Goal: Task Accomplishment & Management: Manage account settings

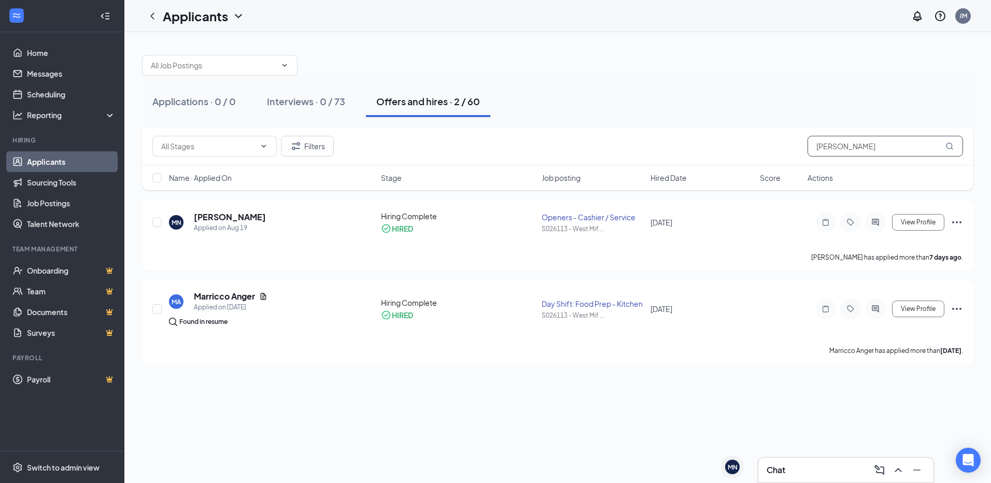
drag, startPoint x: 858, startPoint y: 147, endPoint x: 626, endPoint y: 151, distance: 231.3
click at [626, 151] on div "Filters [PERSON_NAME]" at bounding box center [557, 146] width 811 height 21
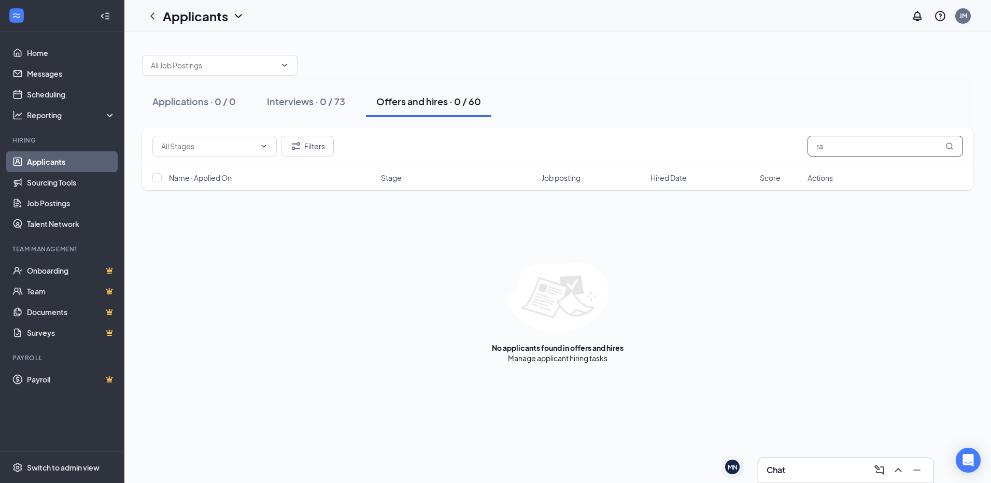
type input "r"
type input "[PERSON_NAME]"
click at [598, 356] on link "Interviews" at bounding box center [589, 358] width 35 height 9
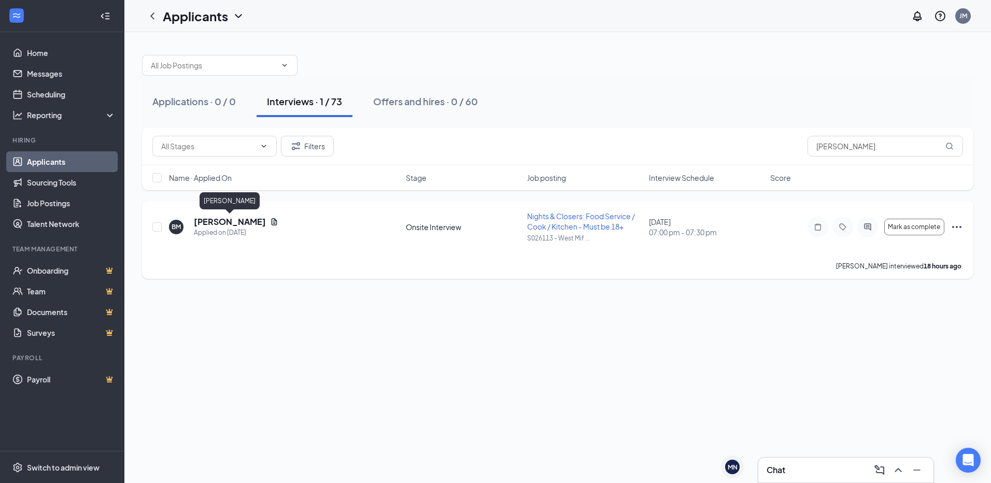
click at [232, 219] on h5 "[PERSON_NAME]" at bounding box center [230, 221] width 72 height 11
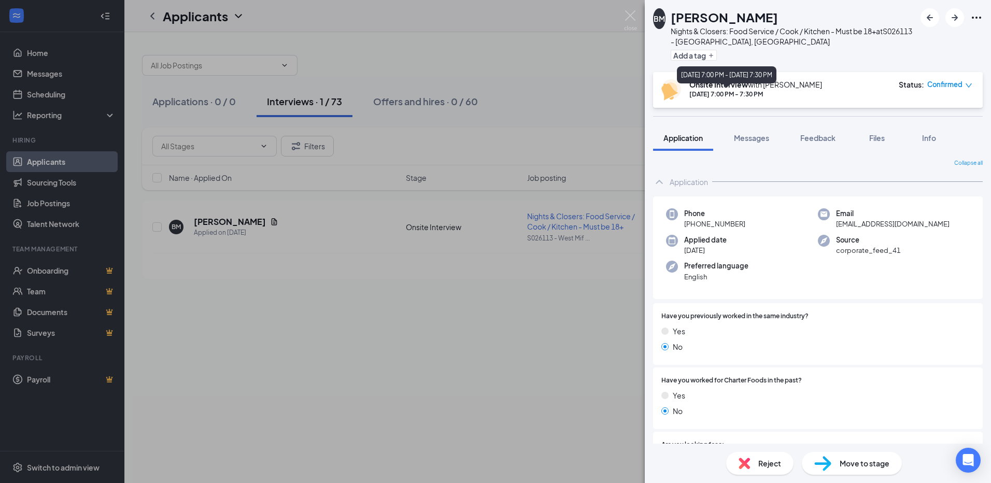
click at [733, 90] on div "[DATE] 7:00 PM - 7:30 PM" at bounding box center [756, 94] width 133 height 9
click at [710, 88] on b "Onsite Interview" at bounding box center [719, 84] width 59 height 9
click at [968, 83] on icon "down" at bounding box center [969, 85] width 7 height 7
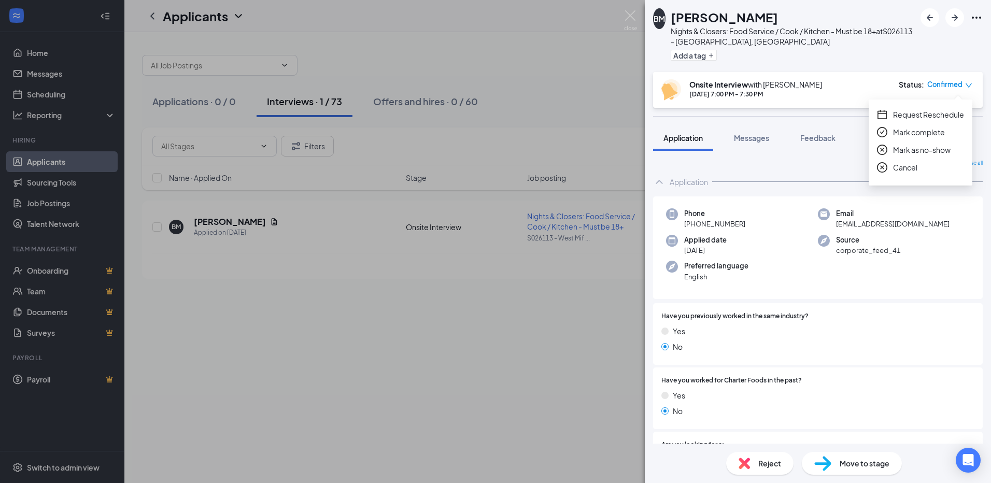
click at [900, 115] on span "Request Reschedule" at bounding box center [928, 114] width 71 height 11
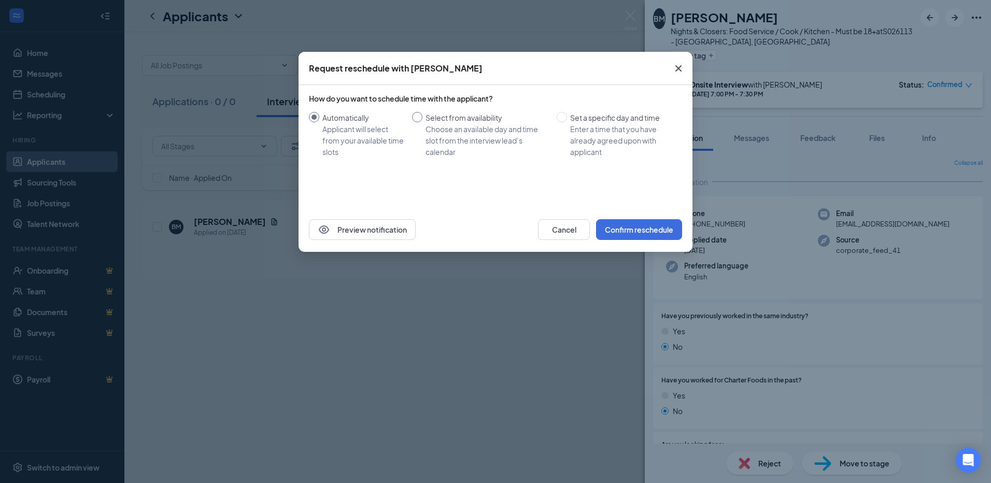
click at [415, 118] on input "Select from availability Choose an available day and time slot from the intervi…" at bounding box center [417, 117] width 10 height 10
radio input "true"
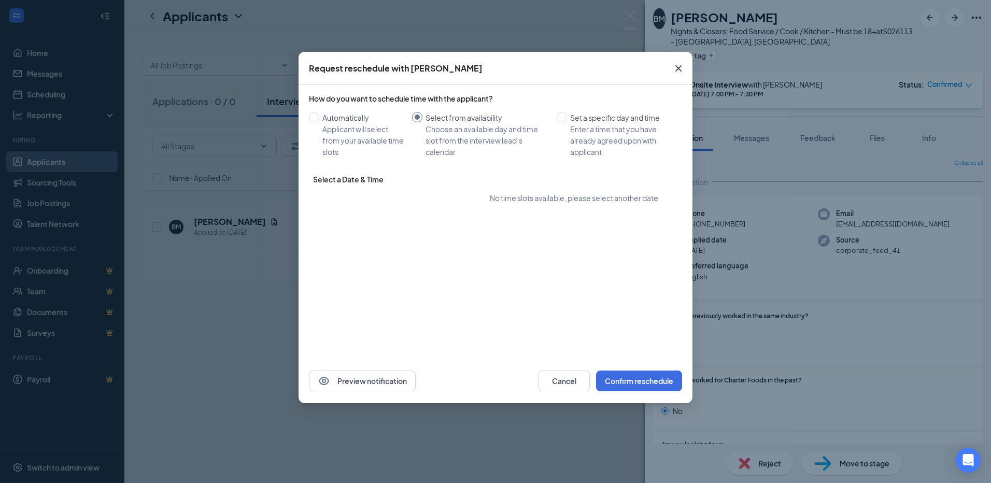
radio input "false"
type input "[DATE]"
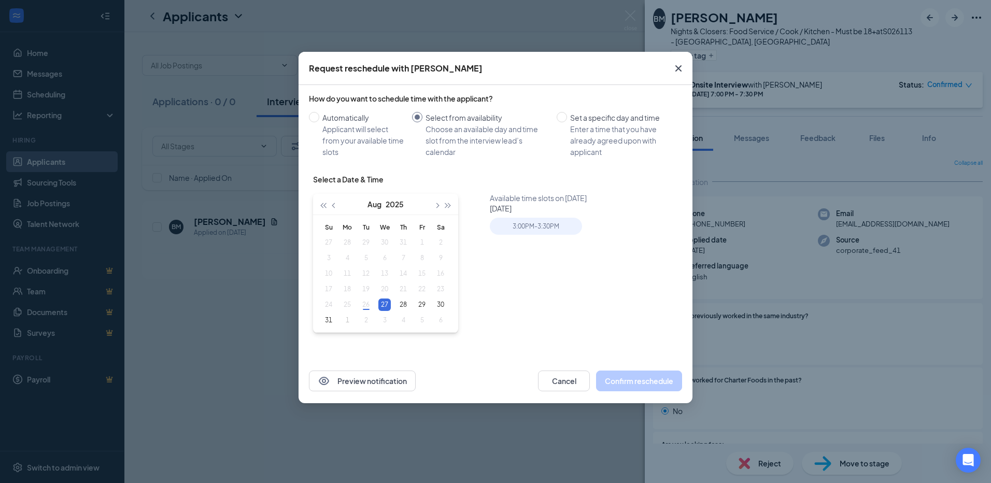
click at [384, 305] on div "27" at bounding box center [385, 305] width 12 height 12
click at [562, 224] on div "3:00PM - 3:30PM" at bounding box center [536, 226] width 92 height 17
click at [516, 222] on div "3:00PM - 3:30PM" at bounding box center [536, 226] width 92 height 17
click at [509, 227] on div "3:00PM - 3:30PM" at bounding box center [536, 226] width 92 height 17
click at [527, 230] on div "3:00PM - 3:30PM" at bounding box center [536, 226] width 92 height 17
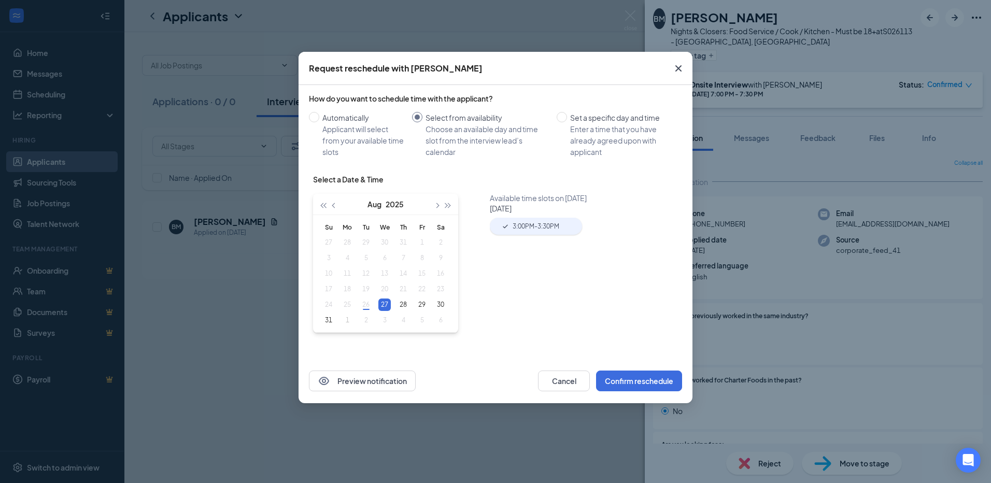
click at [511, 231] on div "3:00PM - 3:30PM" at bounding box center [536, 226] width 92 height 17
click at [518, 225] on div "3:00PM - 3:30PM" at bounding box center [536, 226] width 92 height 17
click at [568, 120] on span "Set a specific day and time Enter a time that you have already agreed upon with…" at bounding box center [622, 135] width 111 height 46
click at [567, 120] on input "Set a specific day and time Enter a time that you have already agreed upon with…" at bounding box center [562, 117] width 10 height 10
radio input "true"
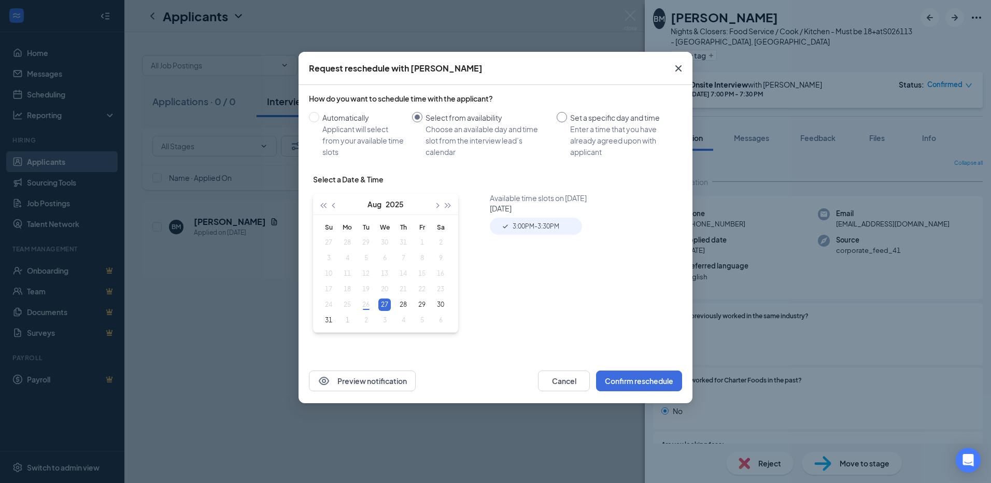
radio input "false"
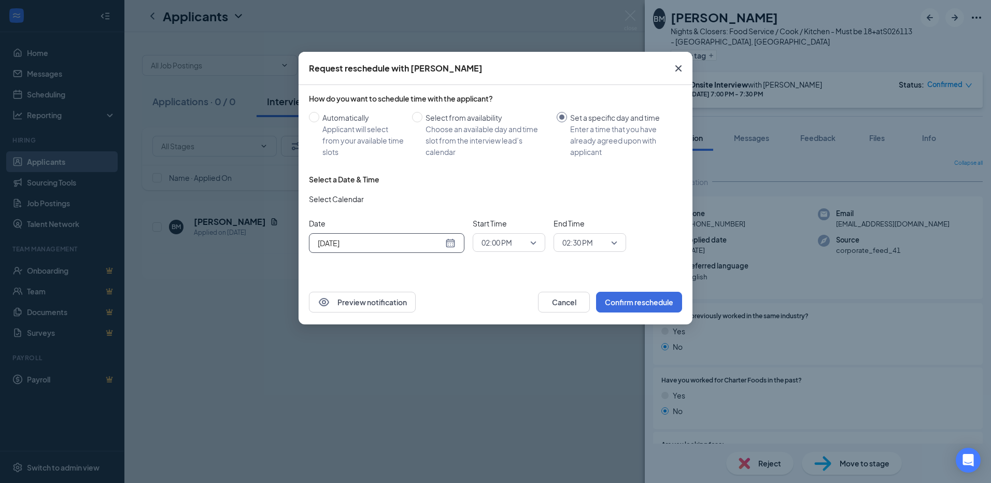
click at [446, 244] on div "[DATE]" at bounding box center [387, 243] width 138 height 11
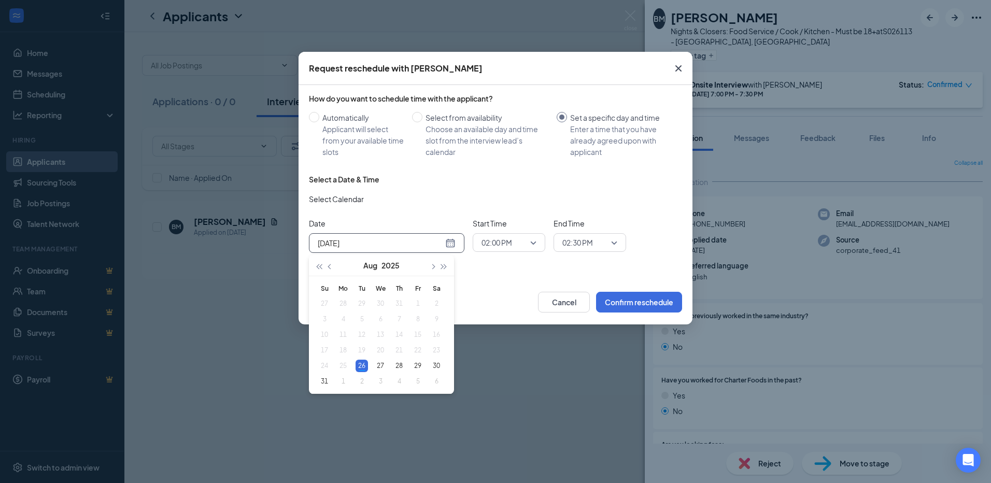
click at [446, 244] on div "[DATE]" at bounding box center [387, 243] width 138 height 11
click at [450, 244] on div "[DATE]" at bounding box center [387, 243] width 138 height 11
type input "[DATE]"
click at [379, 366] on div "27" at bounding box center [380, 366] width 12 height 12
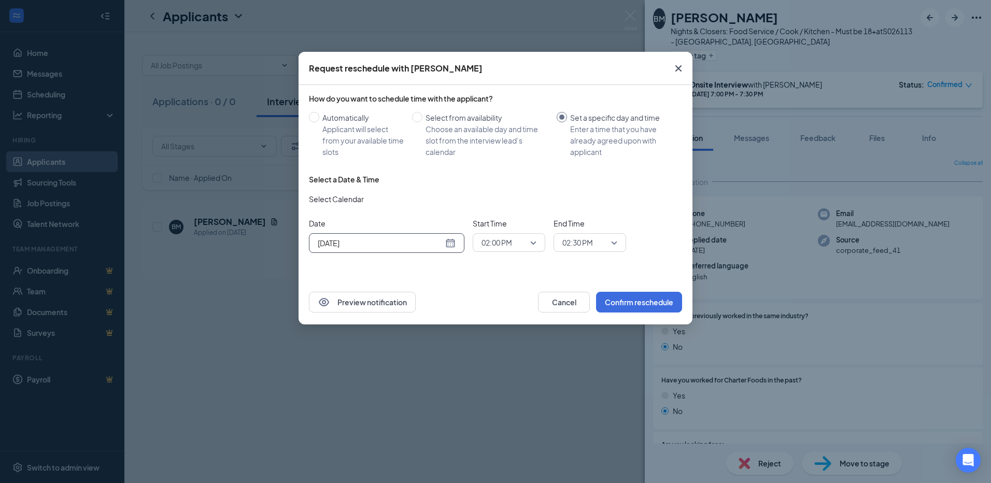
click at [512, 243] on span "02:00 PM" at bounding box center [497, 243] width 31 height 16
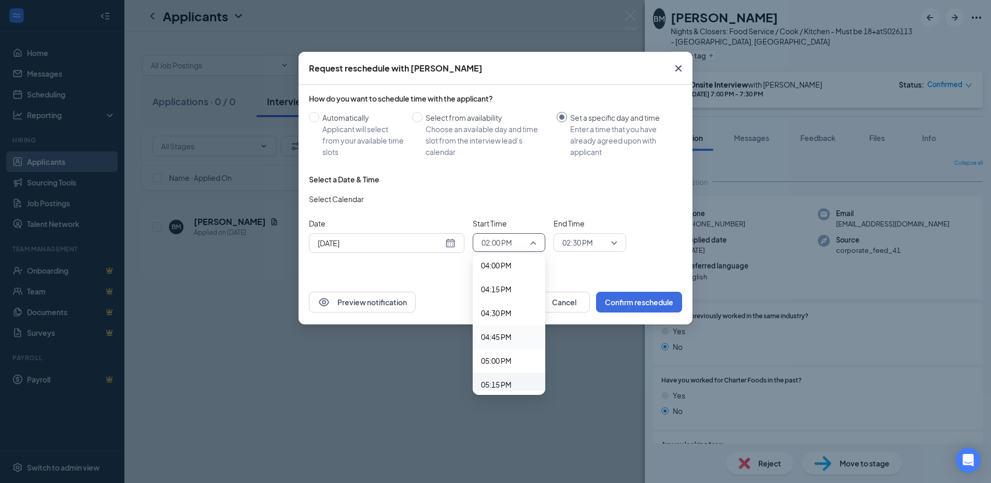
scroll to position [1591, 0]
click at [508, 304] on span "05:00 PM" at bounding box center [496, 302] width 31 height 11
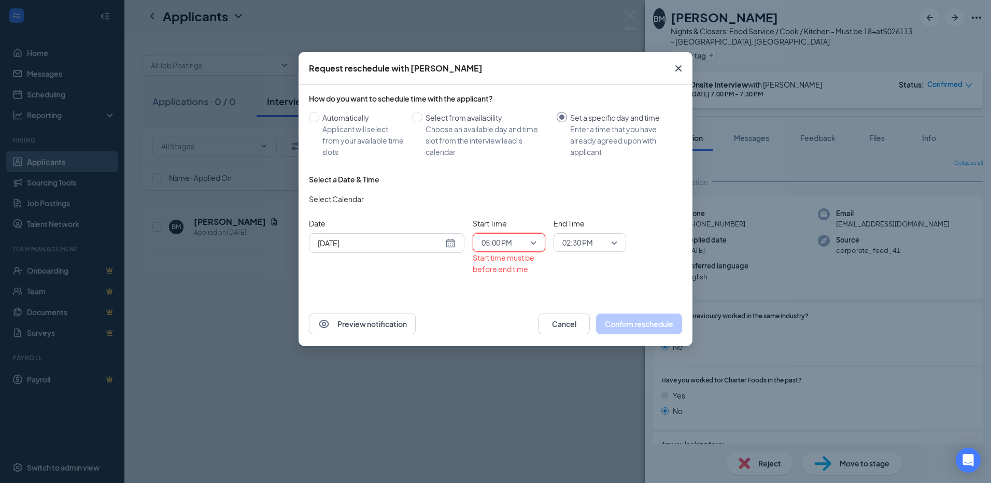
click at [578, 240] on span "02:30 PM" at bounding box center [578, 243] width 31 height 16
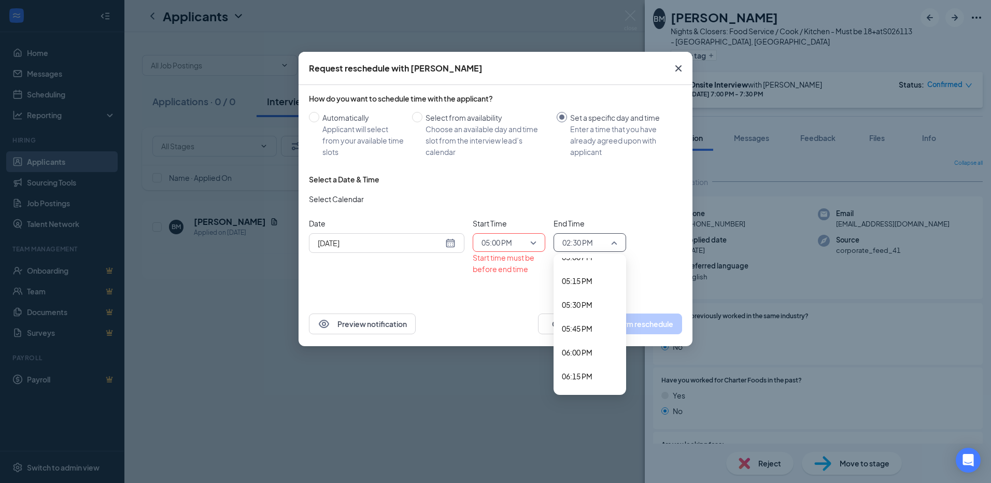
scroll to position [1639, 0]
click at [590, 304] on span "05:30 PM" at bounding box center [577, 302] width 31 height 11
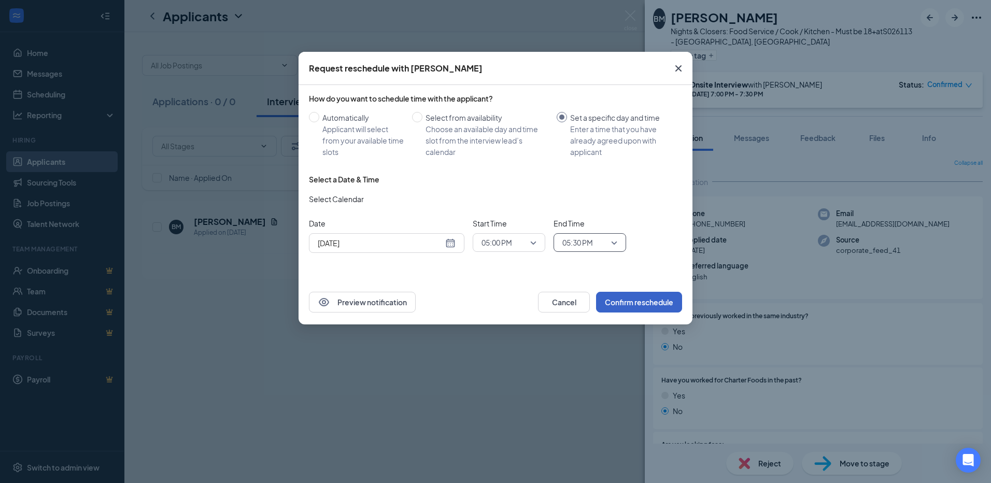
click at [656, 304] on button "Confirm reschedule" at bounding box center [639, 302] width 86 height 21
